Goal: Task Accomplishment & Management: Complete application form

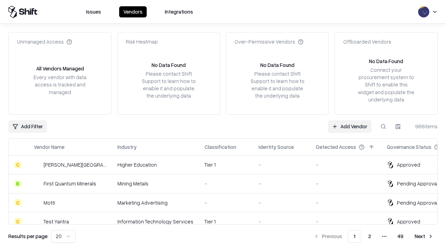
click at [349, 126] on link "Add Vendor" at bounding box center [350, 126] width 44 height 13
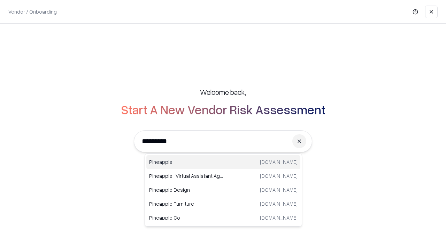
click at [223, 162] on div "Pineapple [DOMAIN_NAME]" at bounding box center [223, 162] width 154 height 14
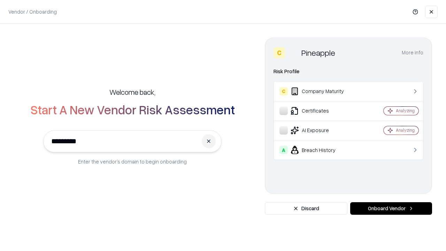
type input "*********"
click at [391, 208] on button "Onboard Vendor" at bounding box center [391, 208] width 82 height 13
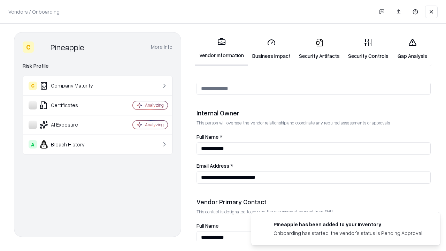
scroll to position [361, 0]
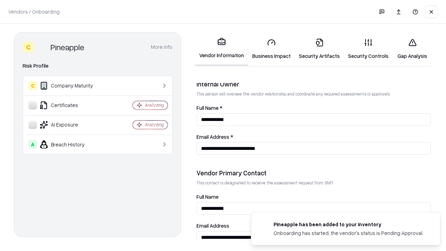
click at [271, 49] on link "Business Impact" at bounding box center [271, 49] width 47 height 32
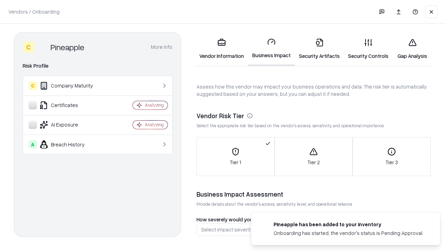
click at [319, 49] on link "Security Artifacts" at bounding box center [319, 49] width 49 height 32
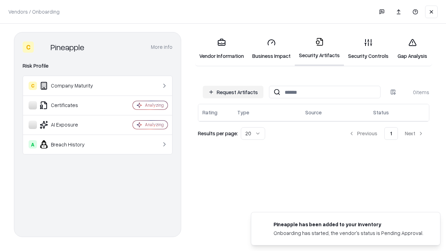
click at [233, 92] on button "Request Artifacts" at bounding box center [233, 92] width 61 height 13
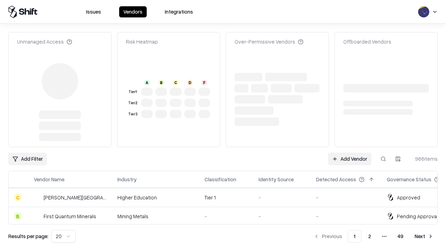
click at [349, 153] on link "Add Vendor" at bounding box center [350, 159] width 44 height 13
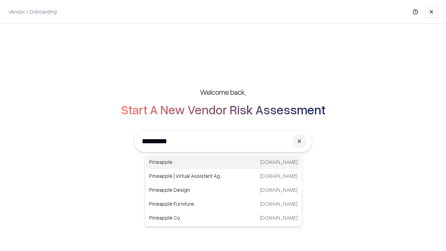
click at [223, 162] on div "Pineapple [DOMAIN_NAME]" at bounding box center [223, 162] width 154 height 14
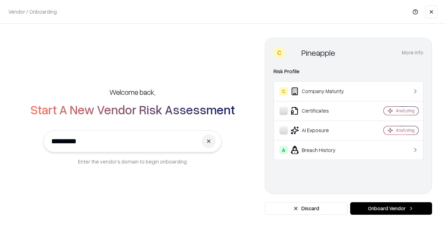
type input "*********"
click at [391, 208] on button "Onboard Vendor" at bounding box center [391, 208] width 82 height 13
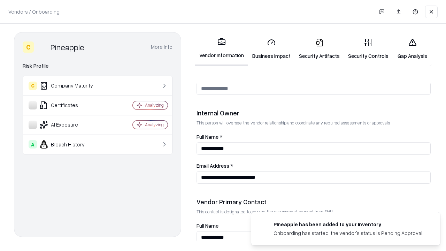
scroll to position [361, 0]
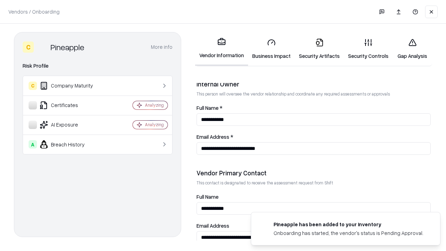
click at [412, 49] on link "Gap Analysis" at bounding box center [412, 49] width 39 height 32
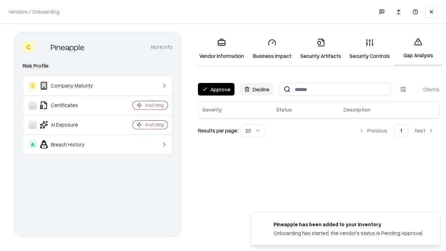
click at [216, 89] on button "Approve" at bounding box center [216, 89] width 37 height 13
